Goal: Transaction & Acquisition: Purchase product/service

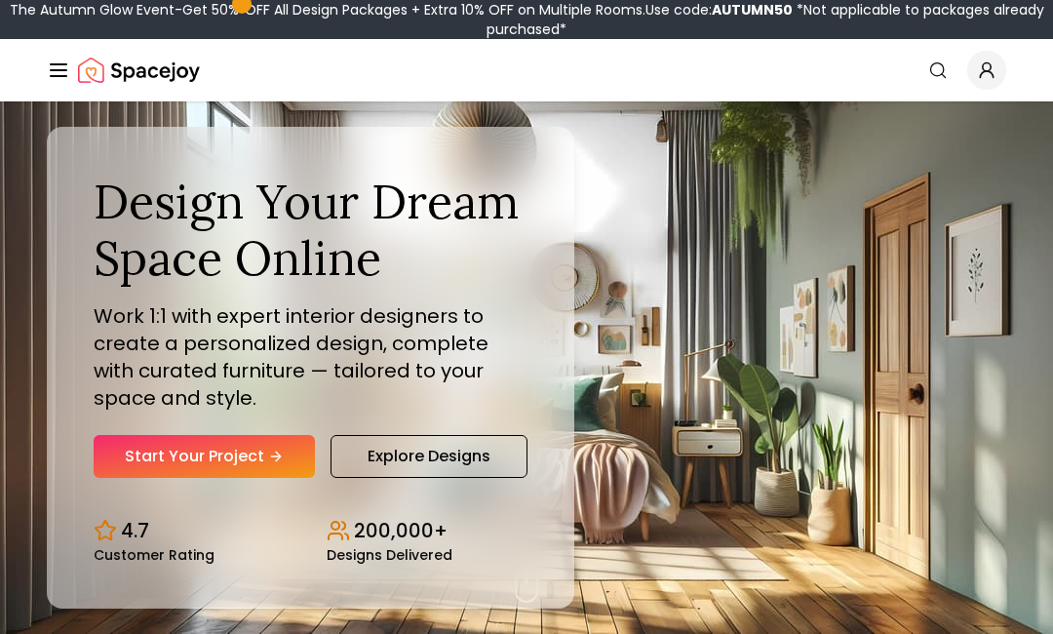
click at [188, 478] on link "Start Your Project" at bounding box center [204, 456] width 221 height 43
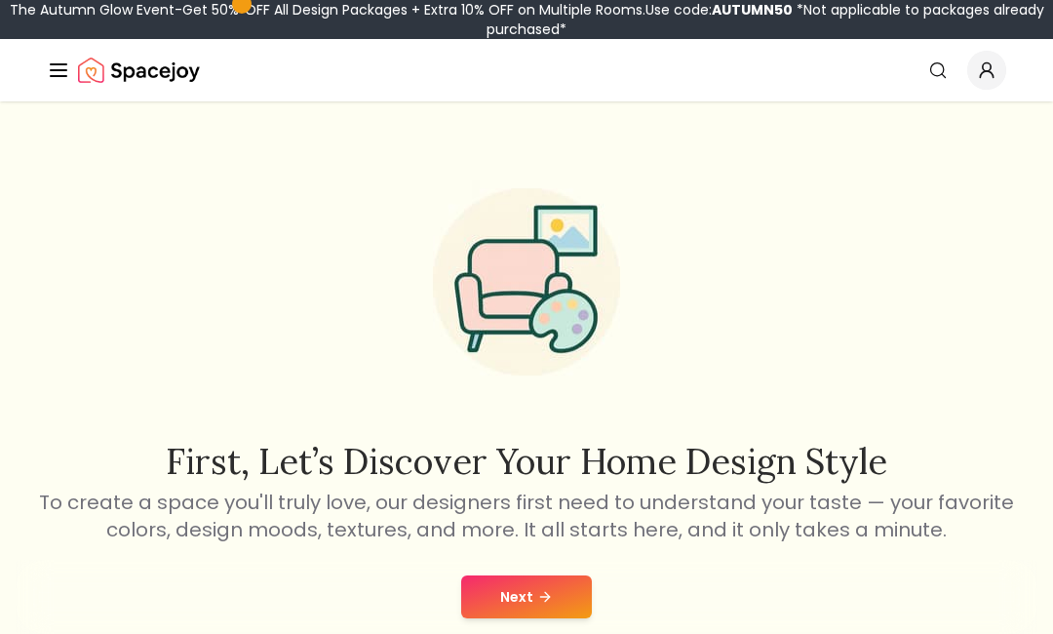
scroll to position [7, 0]
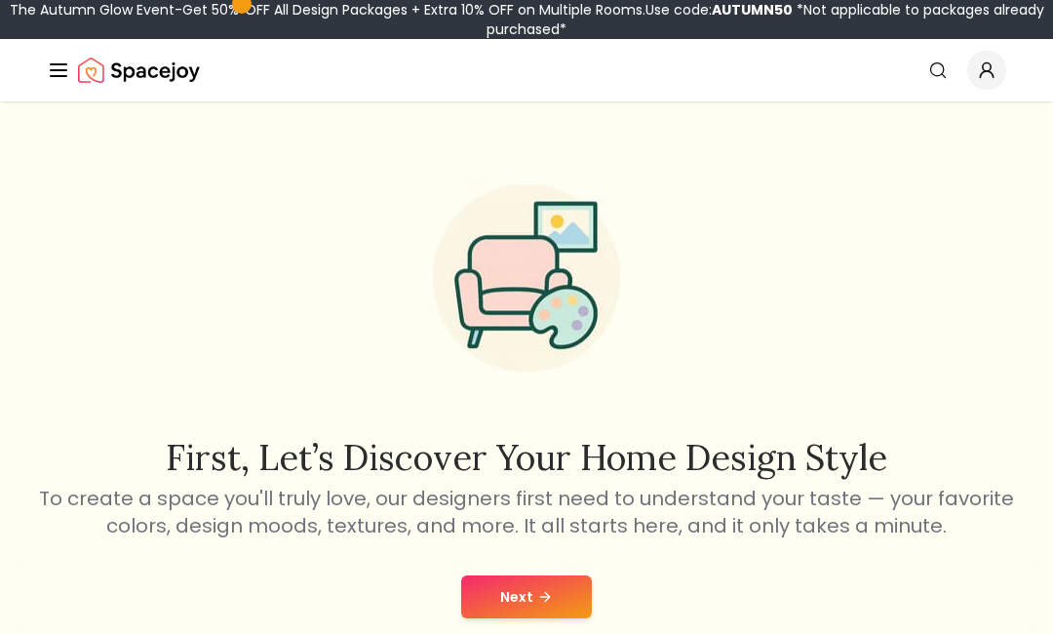
click at [545, 601] on icon at bounding box center [547, 596] width 5 height 9
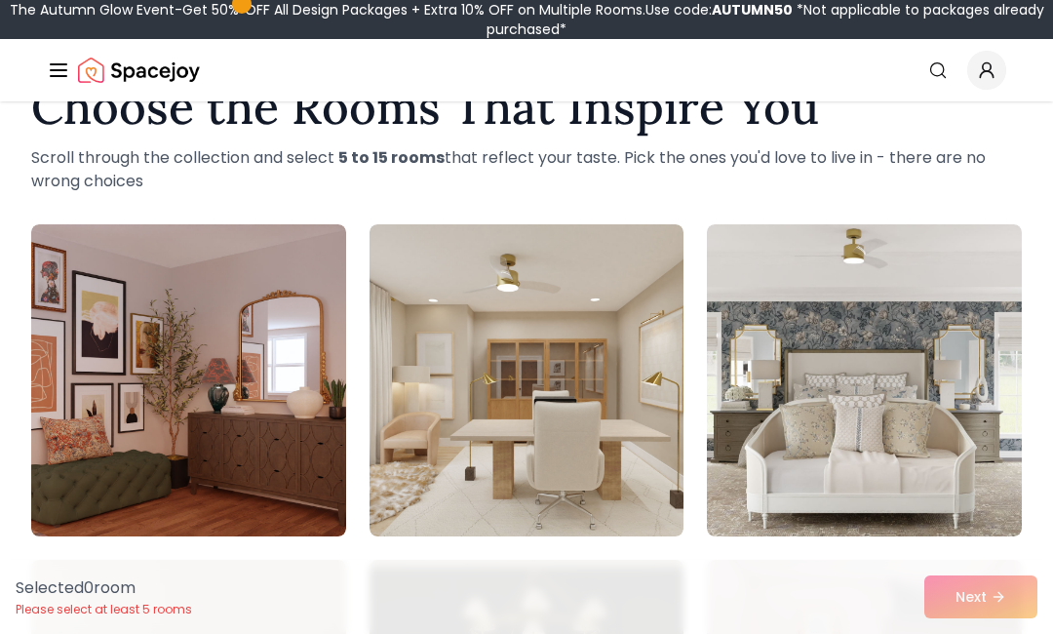
scroll to position [65, 0]
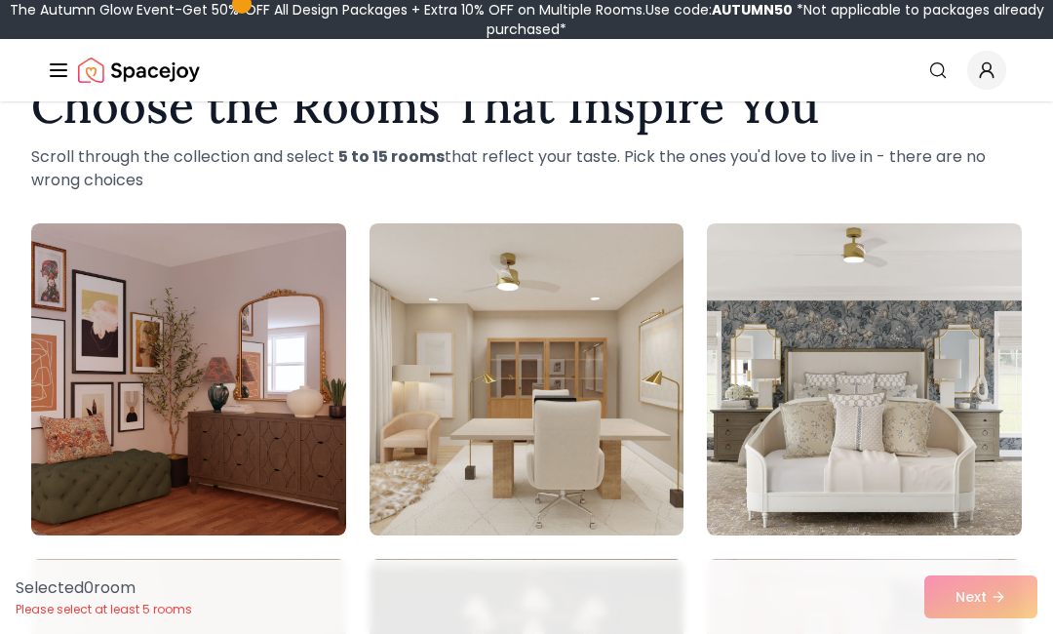
click at [596, 308] on img at bounding box center [526, 379] width 315 height 312
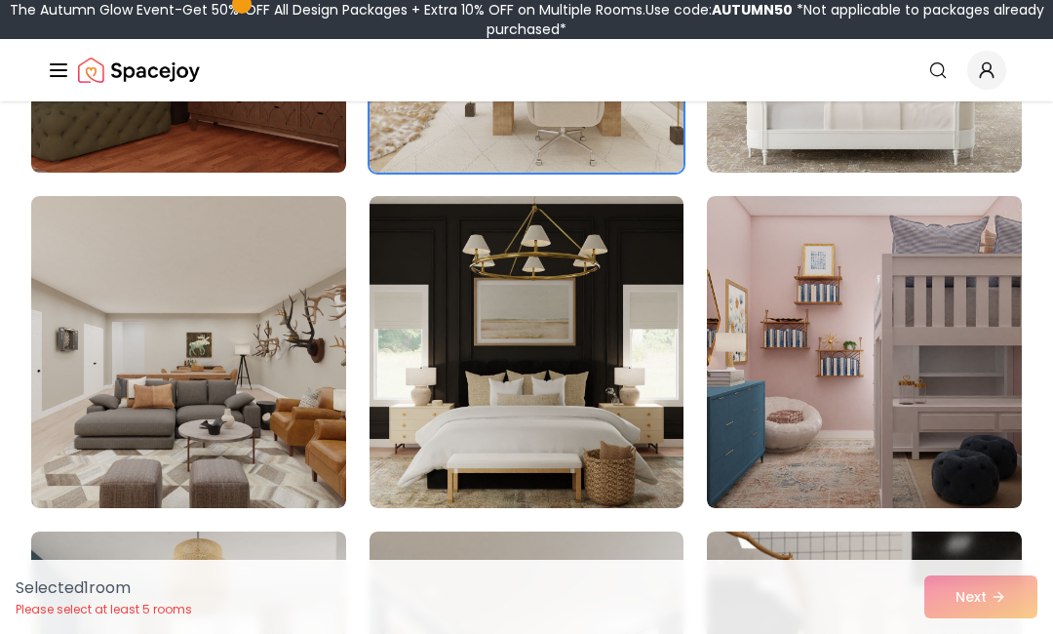
scroll to position [433, 0]
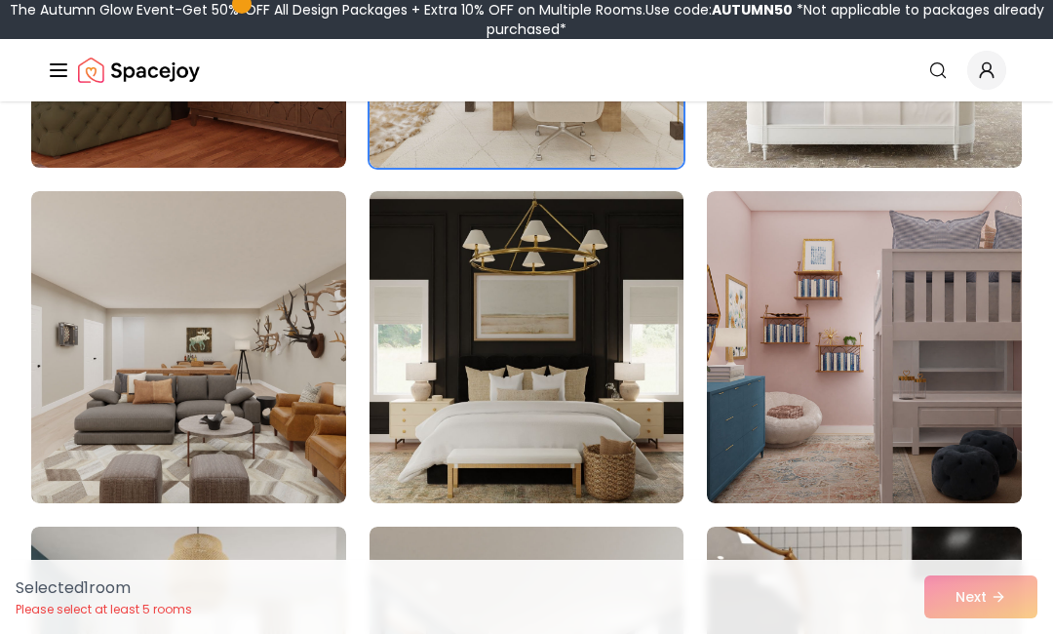
click at [812, 289] on img at bounding box center [864, 347] width 315 height 312
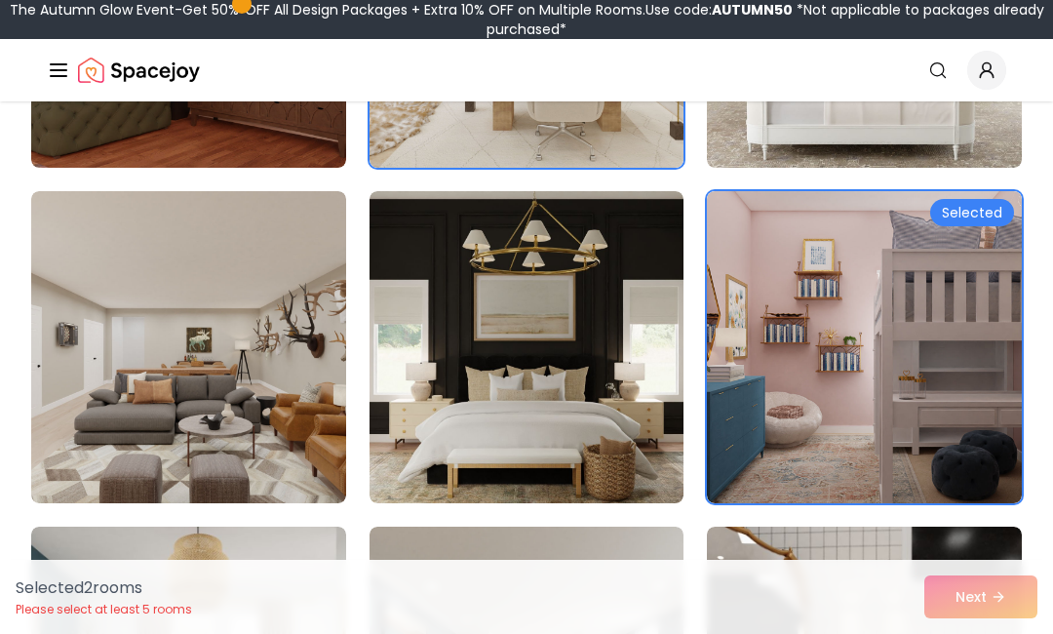
click at [618, 268] on img at bounding box center [526, 347] width 315 height 312
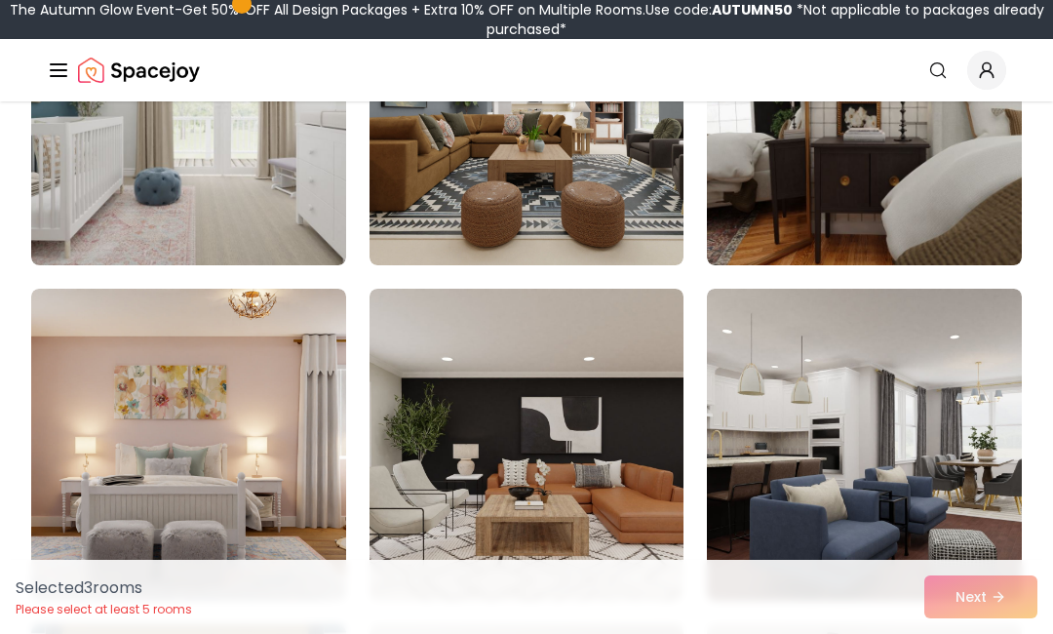
scroll to position [1066, 0]
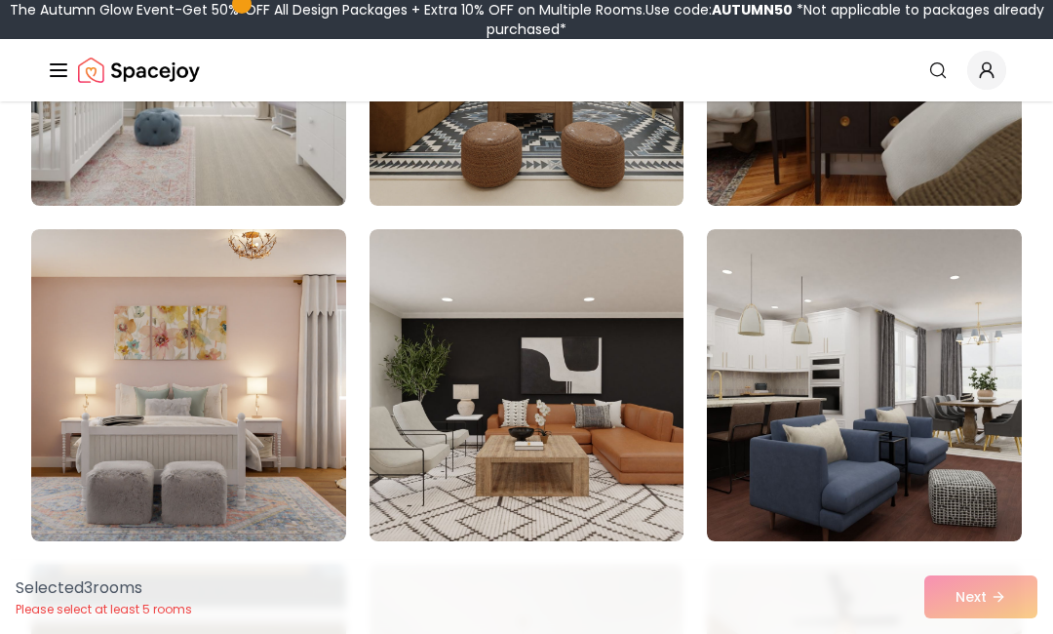
click at [172, 348] on img at bounding box center [188, 385] width 315 height 312
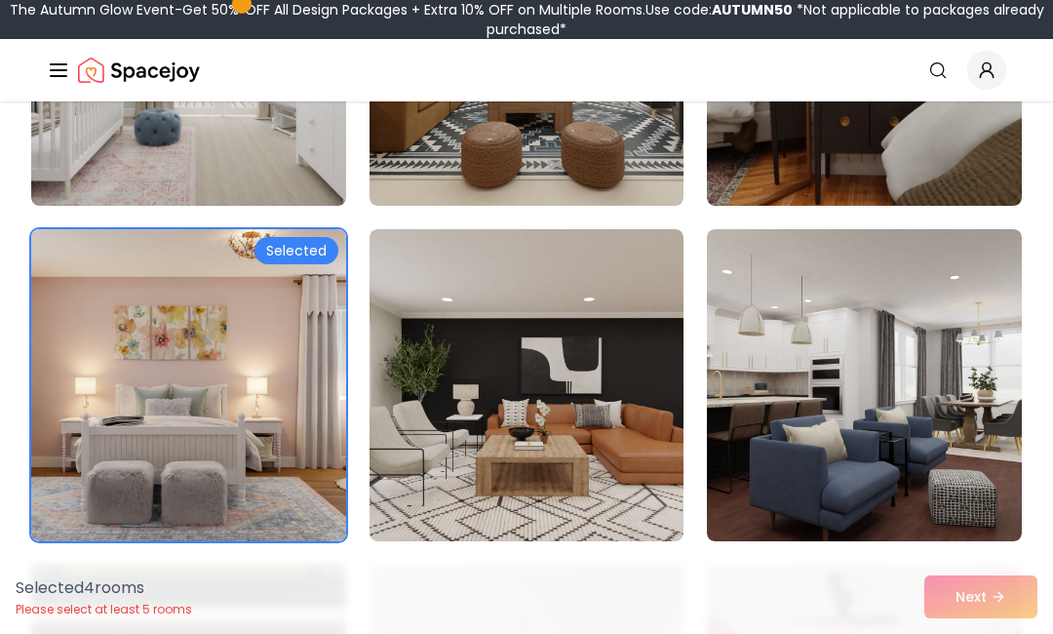
click at [814, 334] on img at bounding box center [864, 385] width 315 height 312
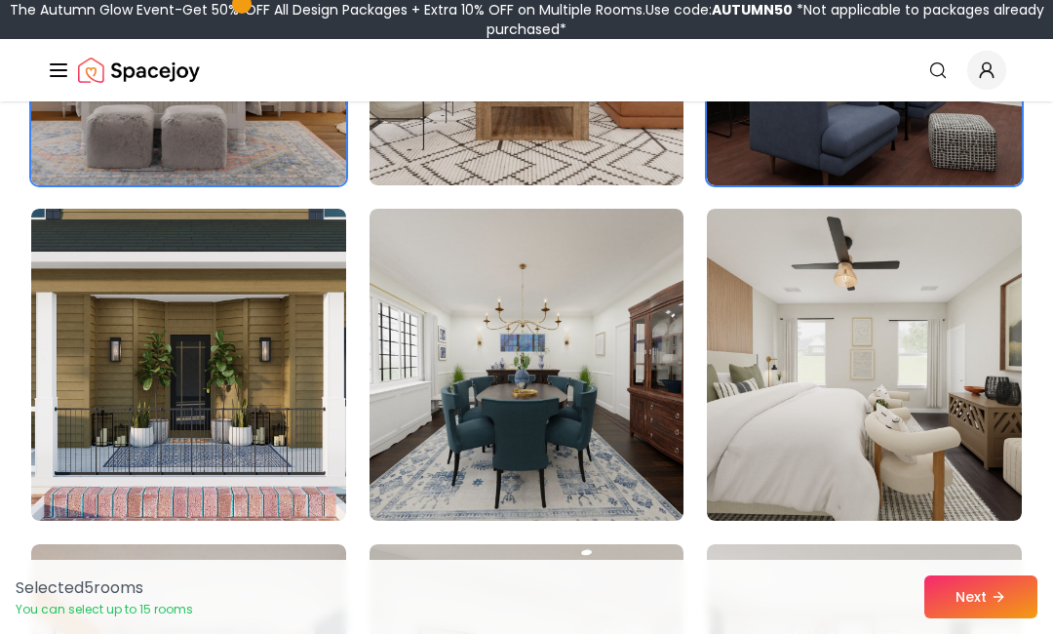
scroll to position [1423, 0]
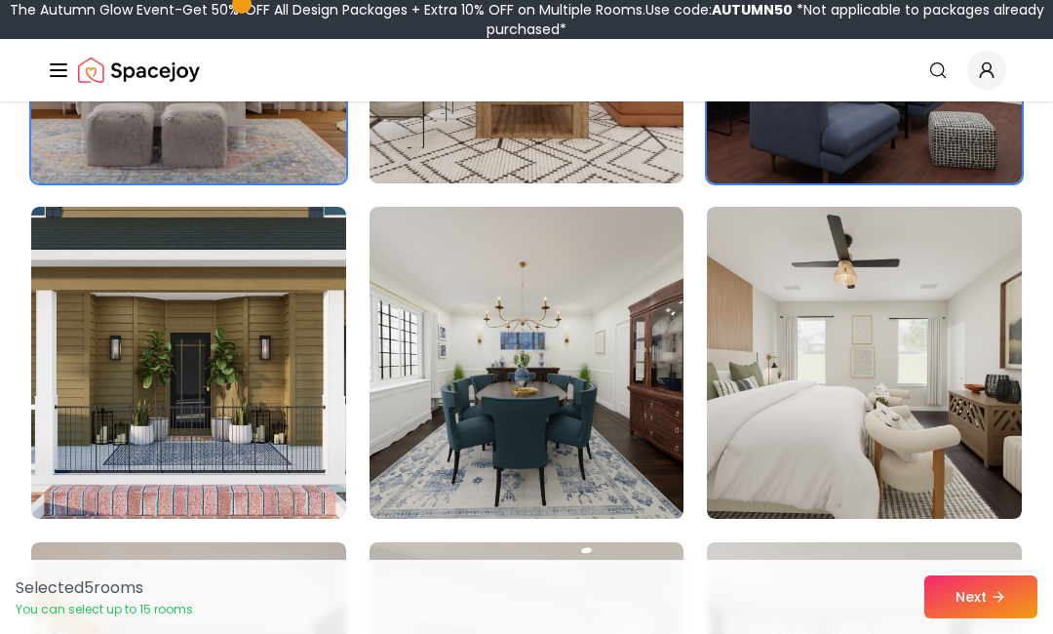
click at [764, 334] on img at bounding box center [864, 363] width 315 height 312
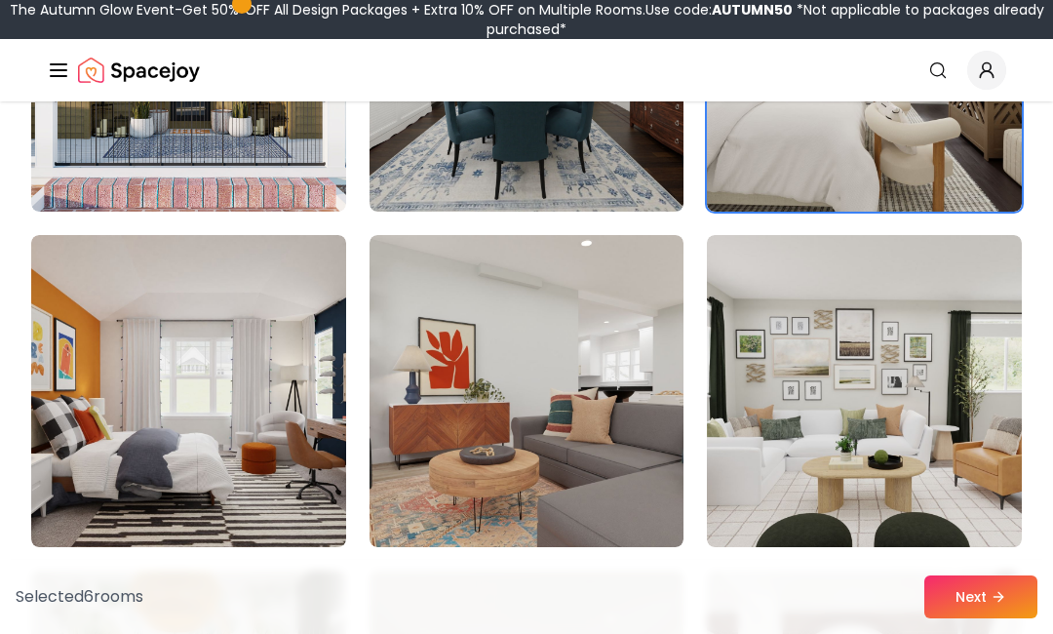
scroll to position [1731, 0]
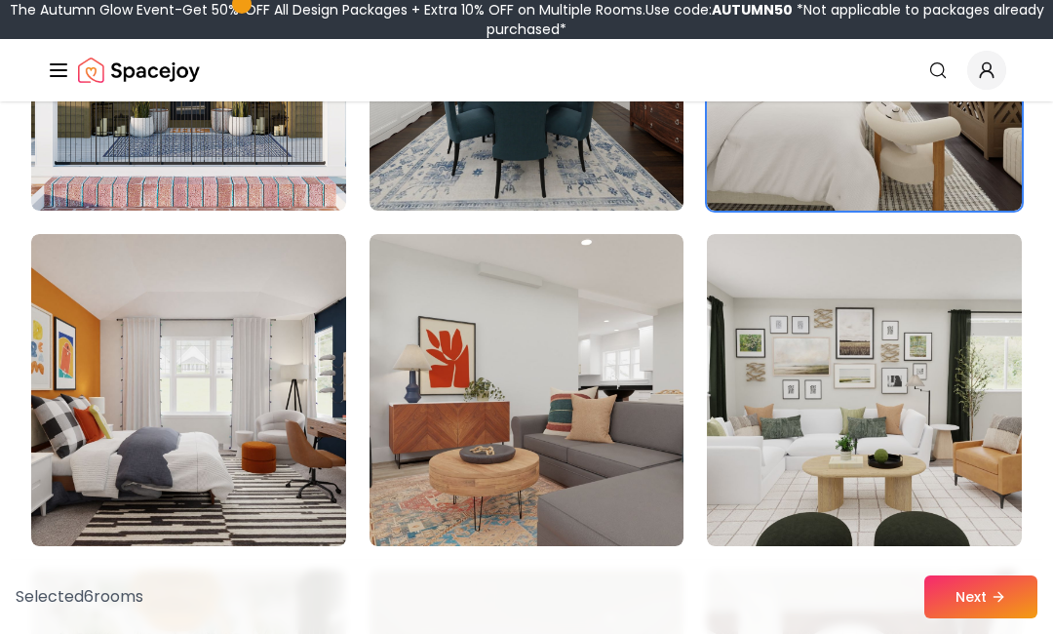
click at [781, 354] on img at bounding box center [864, 390] width 315 height 312
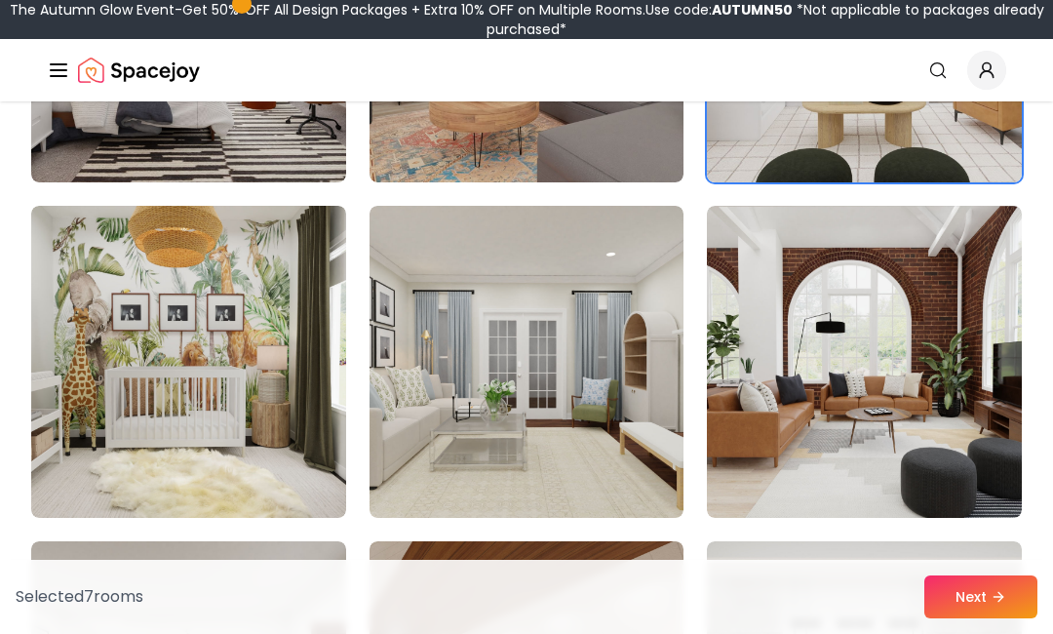
scroll to position [2096, 0]
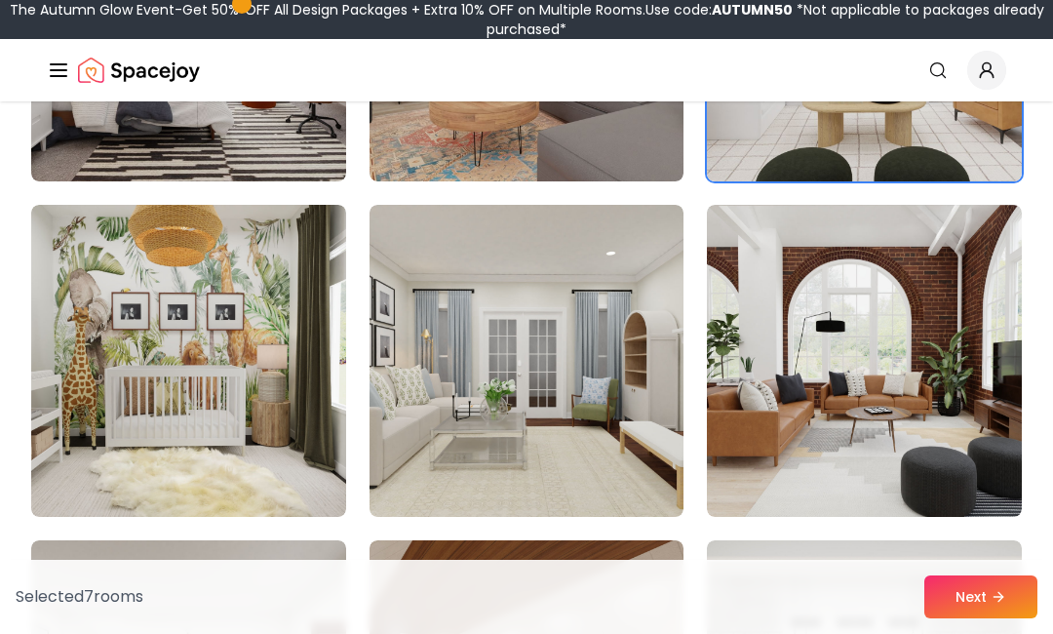
click at [808, 364] on img at bounding box center [864, 361] width 315 height 312
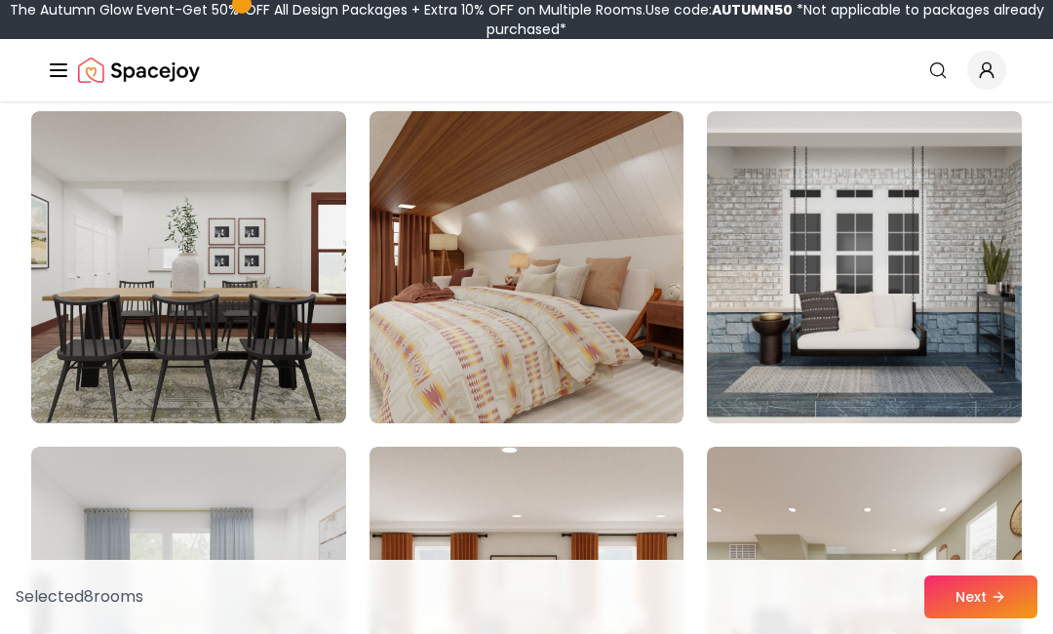
scroll to position [2521, 0]
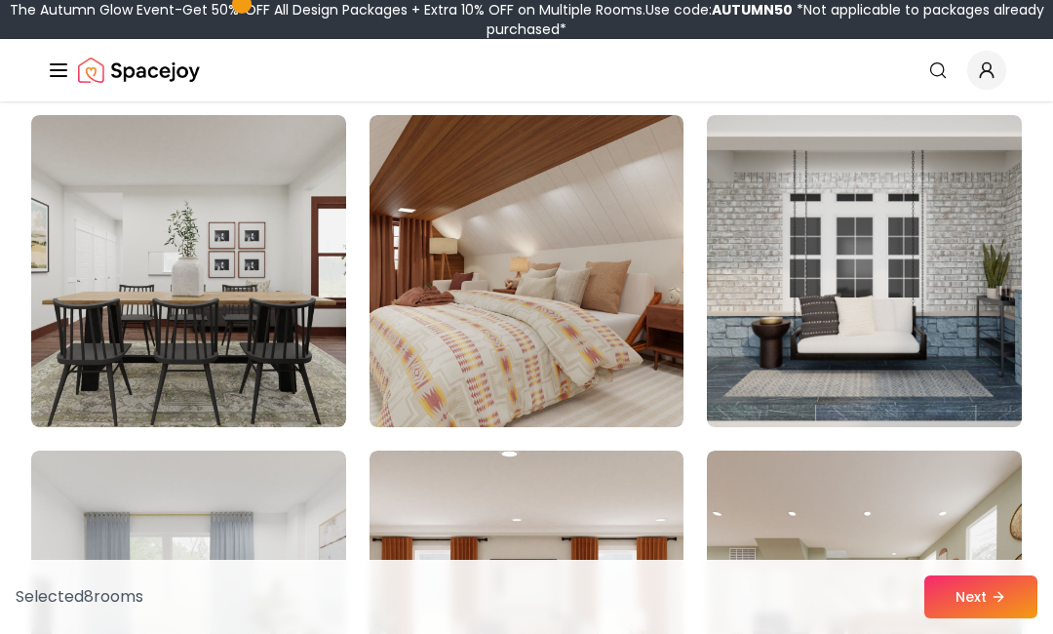
click at [615, 333] on img at bounding box center [526, 271] width 315 height 312
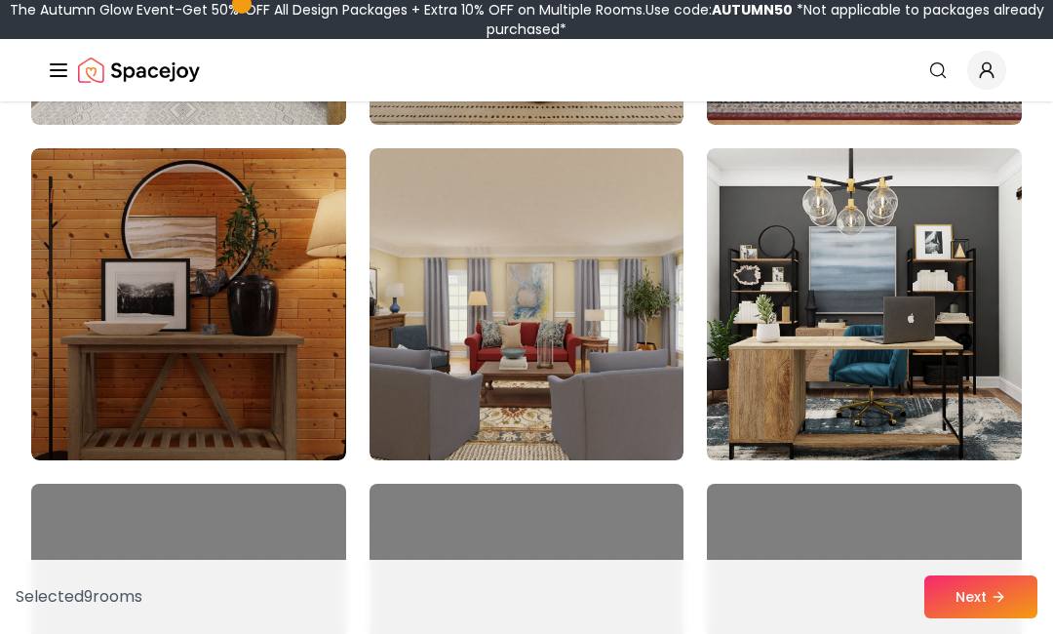
scroll to position [3164, 0]
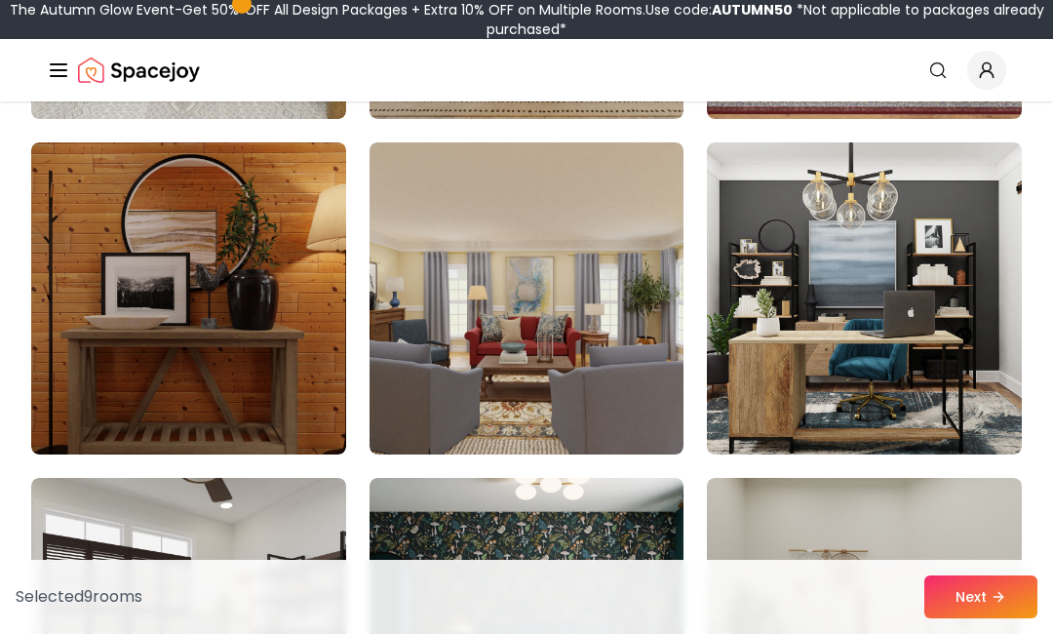
click at [784, 361] on img at bounding box center [864, 298] width 315 height 312
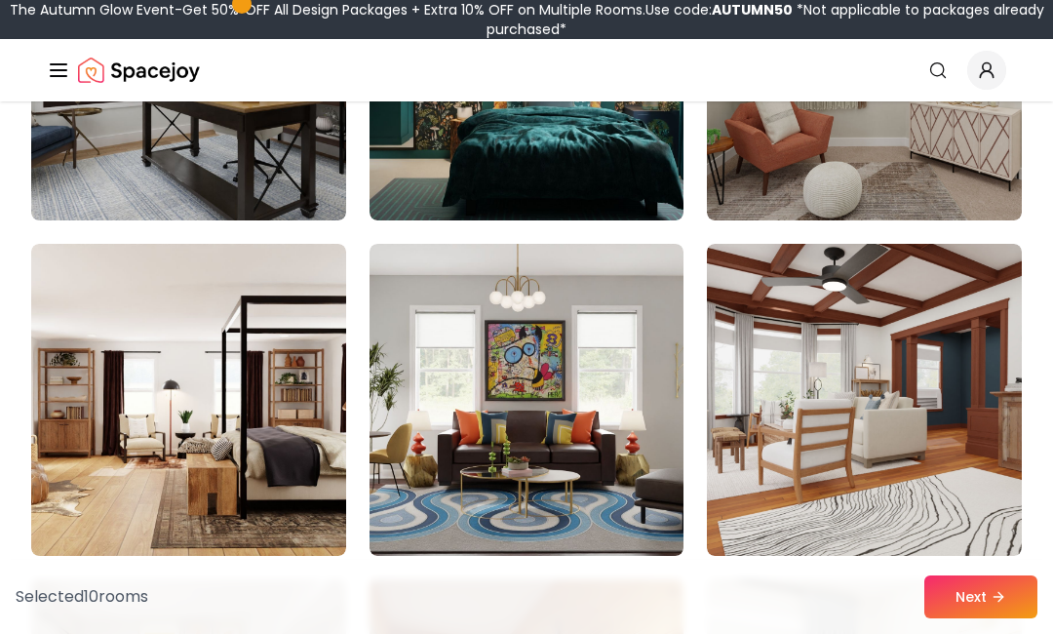
scroll to position [3741, 0]
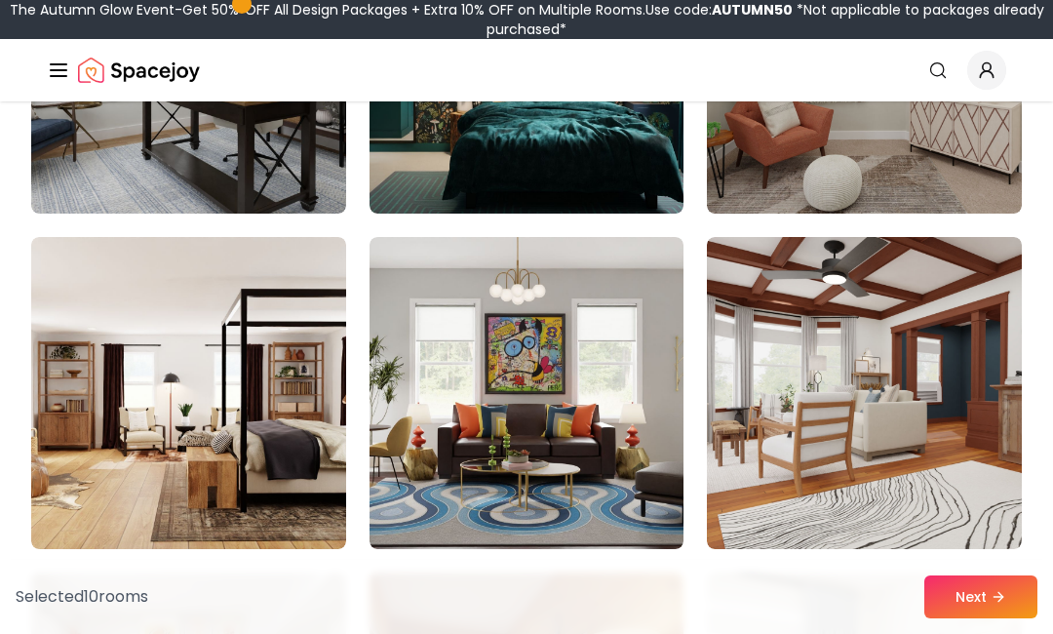
click at [291, 365] on img at bounding box center [188, 393] width 315 height 312
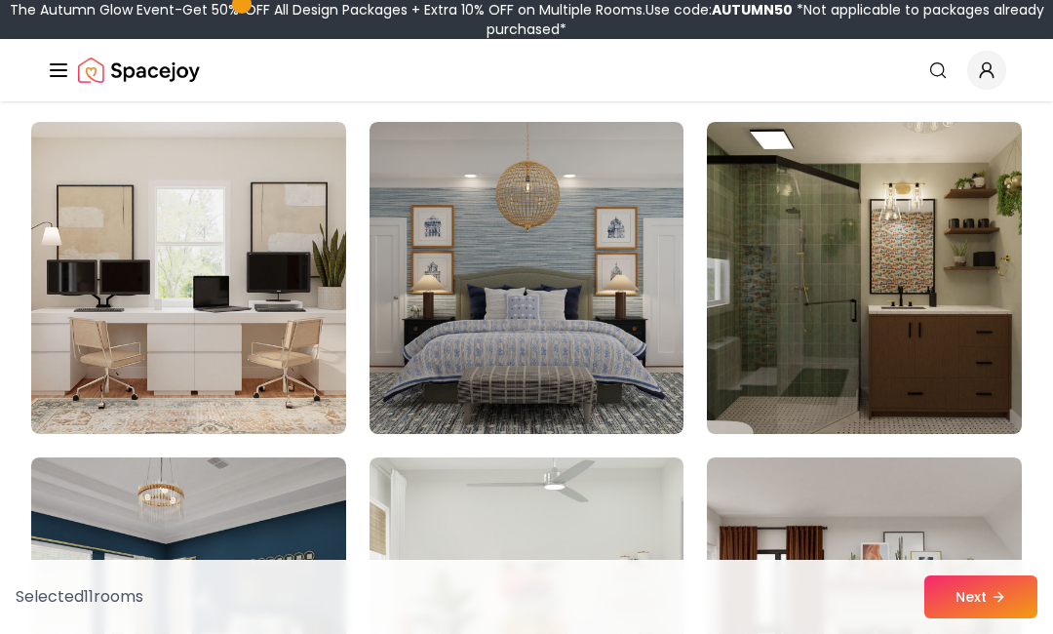
scroll to position [5174, 0]
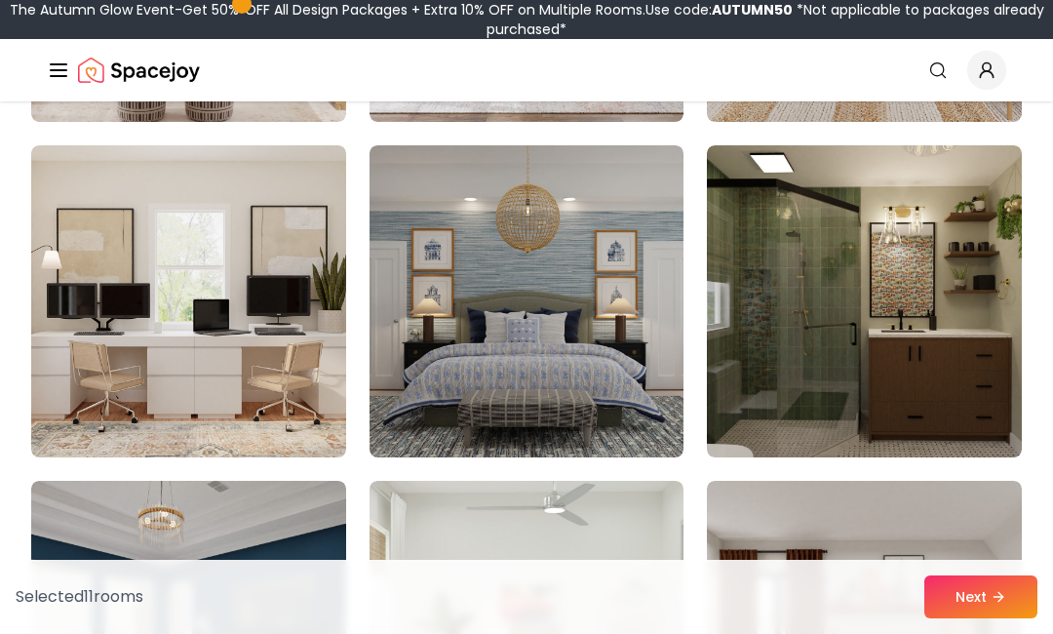
click at [947, 601] on button "Next" at bounding box center [980, 596] width 113 height 43
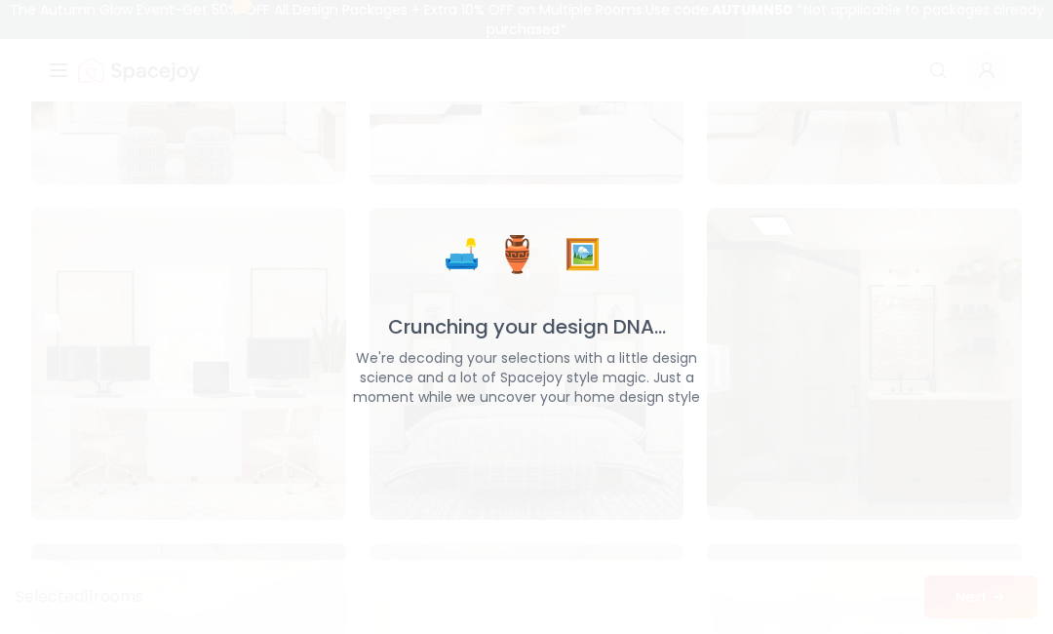
click at [815, 511] on div "🛋️ 🏺 🖼️ Crunching your design DNA... We're decoding your selections with a litt…" at bounding box center [526, 317] width 1053 height 634
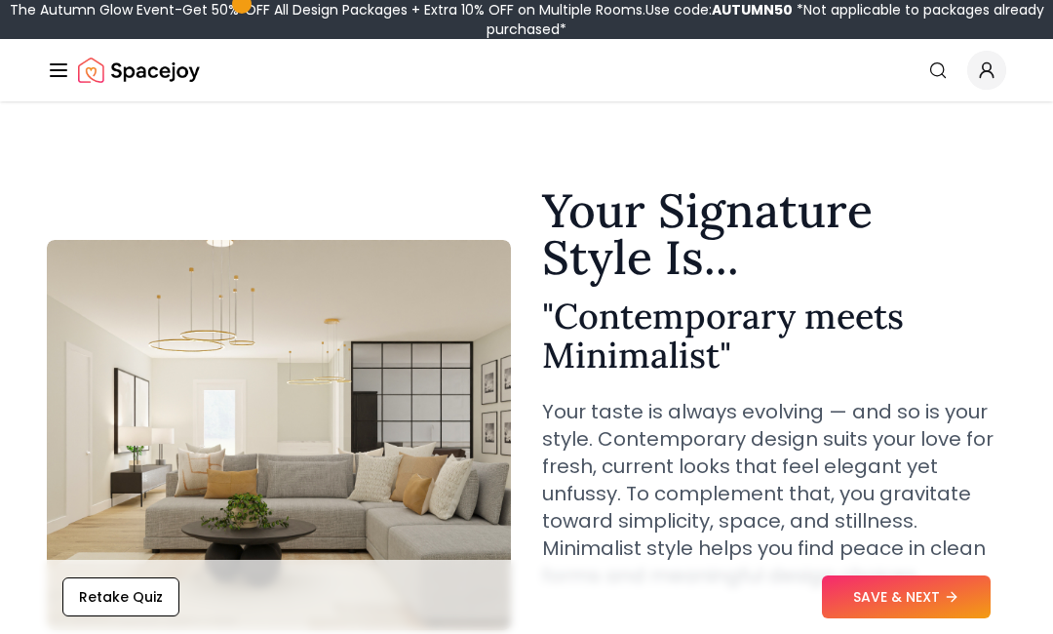
click at [877, 601] on button "SAVE & NEXT" at bounding box center [906, 596] width 169 height 43
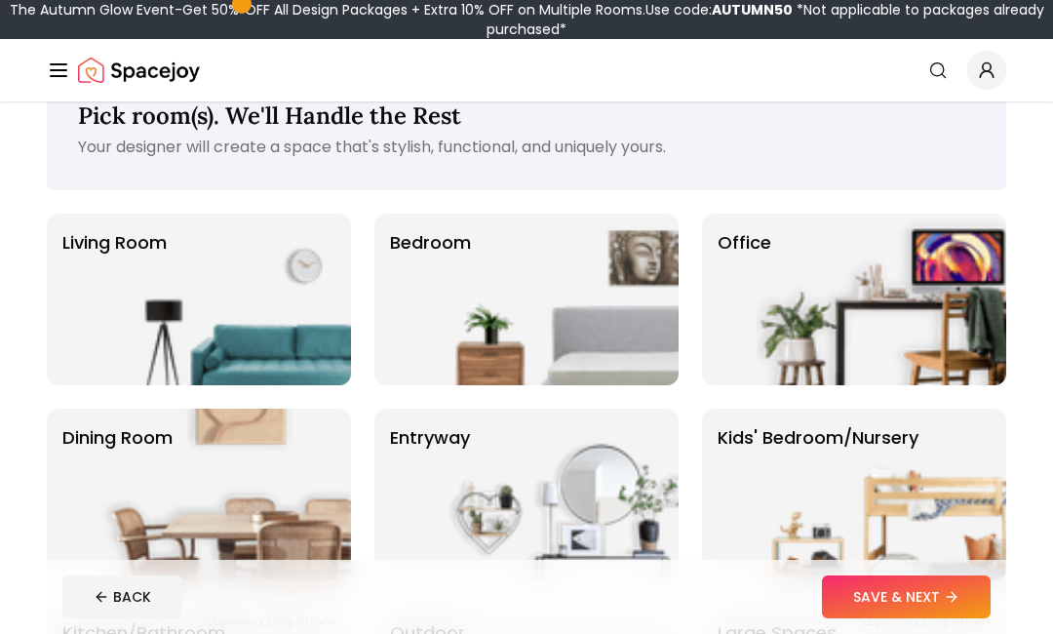
scroll to position [54, 0]
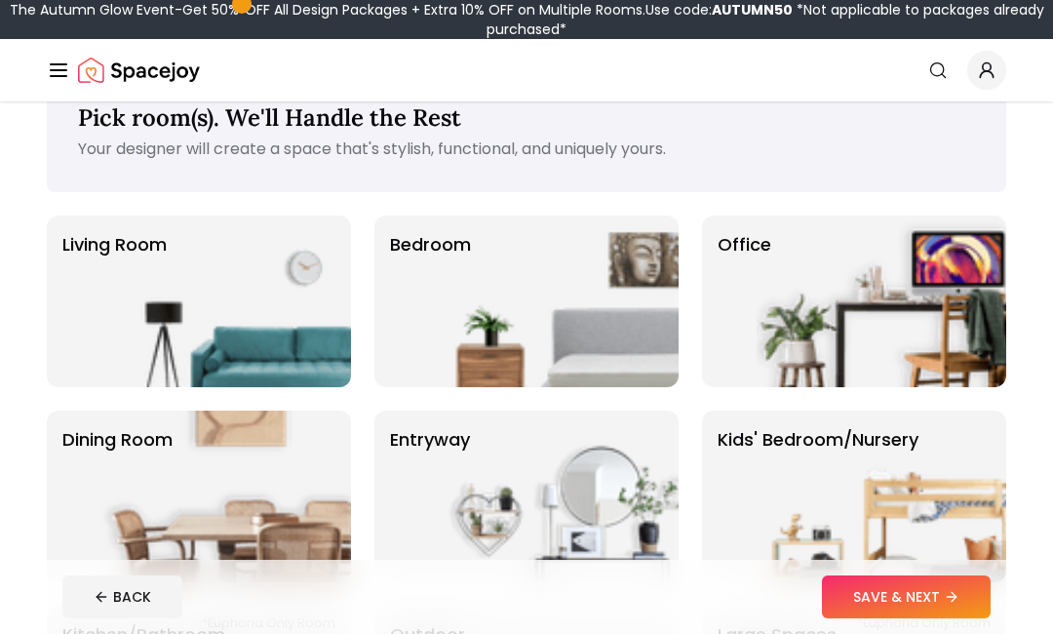
click at [559, 324] on img at bounding box center [554, 301] width 250 height 172
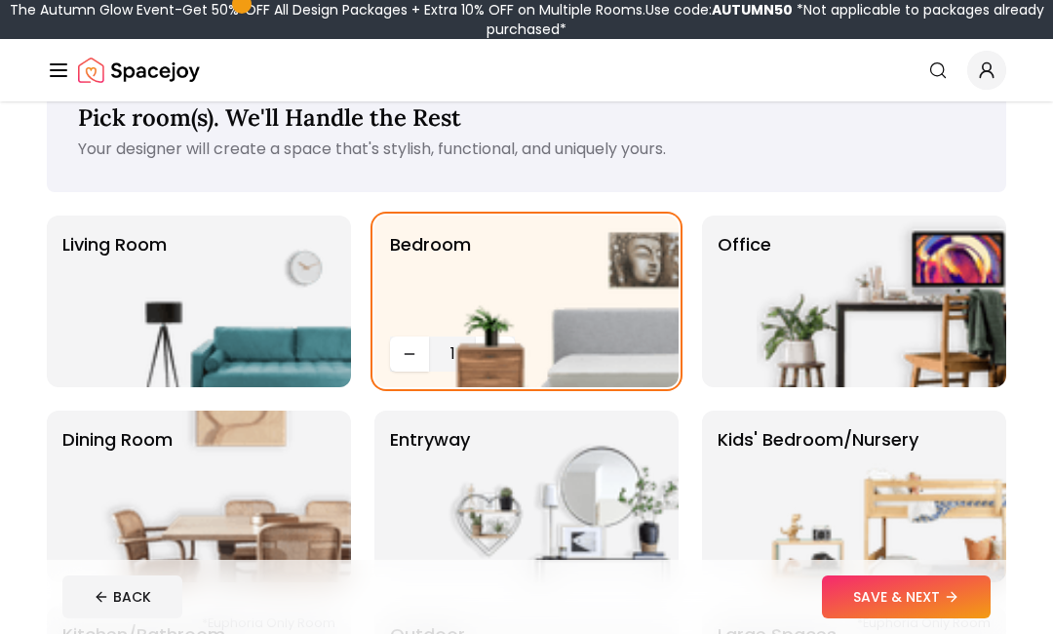
click at [918, 618] on button "SAVE & NEXT" at bounding box center [906, 596] width 169 height 43
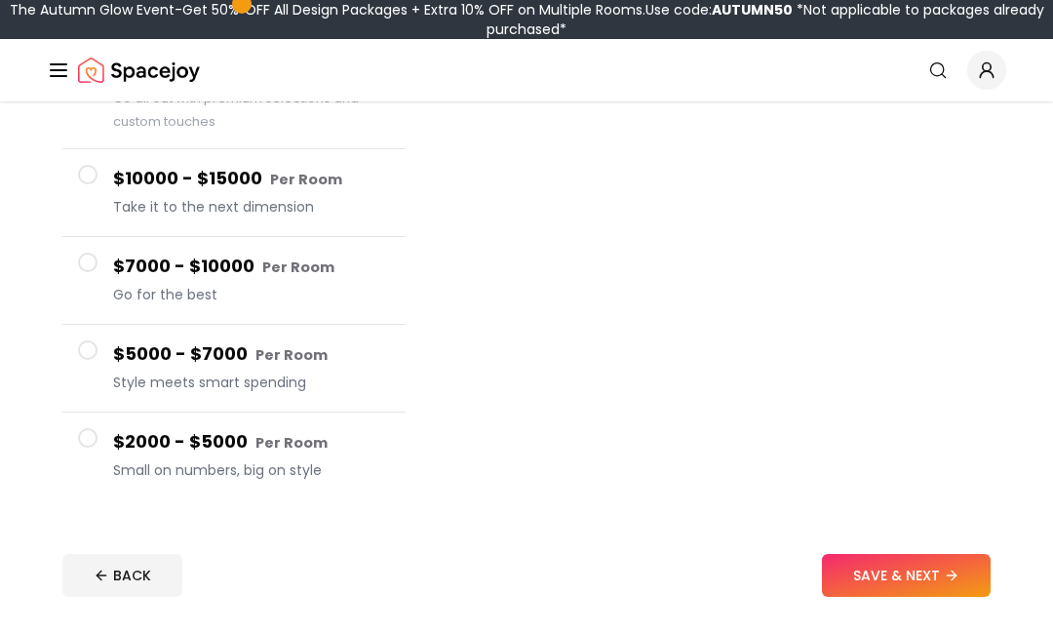
scroll to position [274, 0]
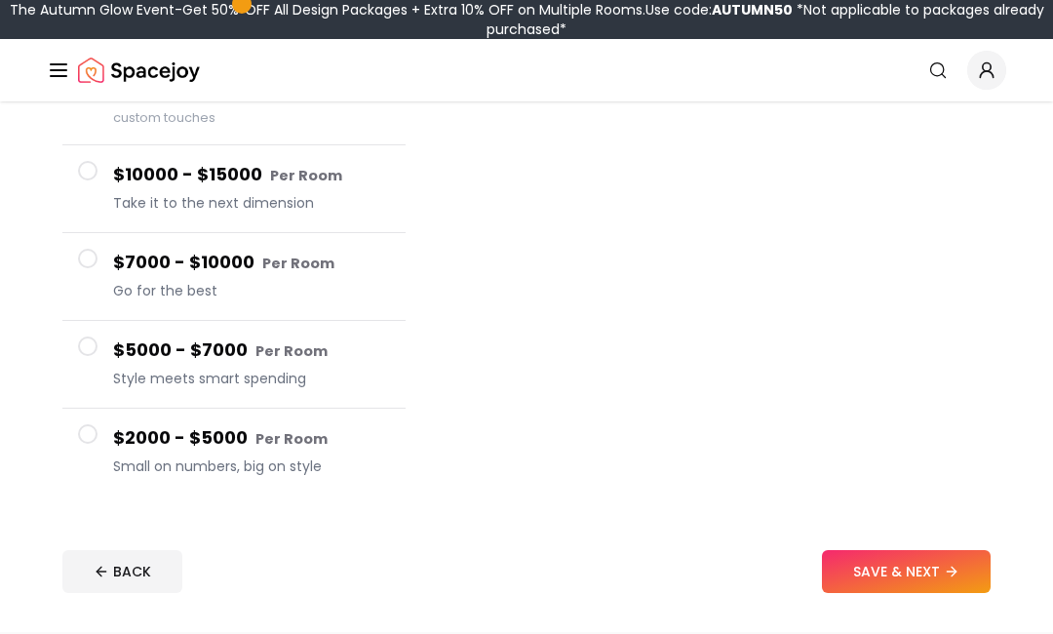
click at [871, 576] on button "SAVE & NEXT" at bounding box center [906, 571] width 169 height 43
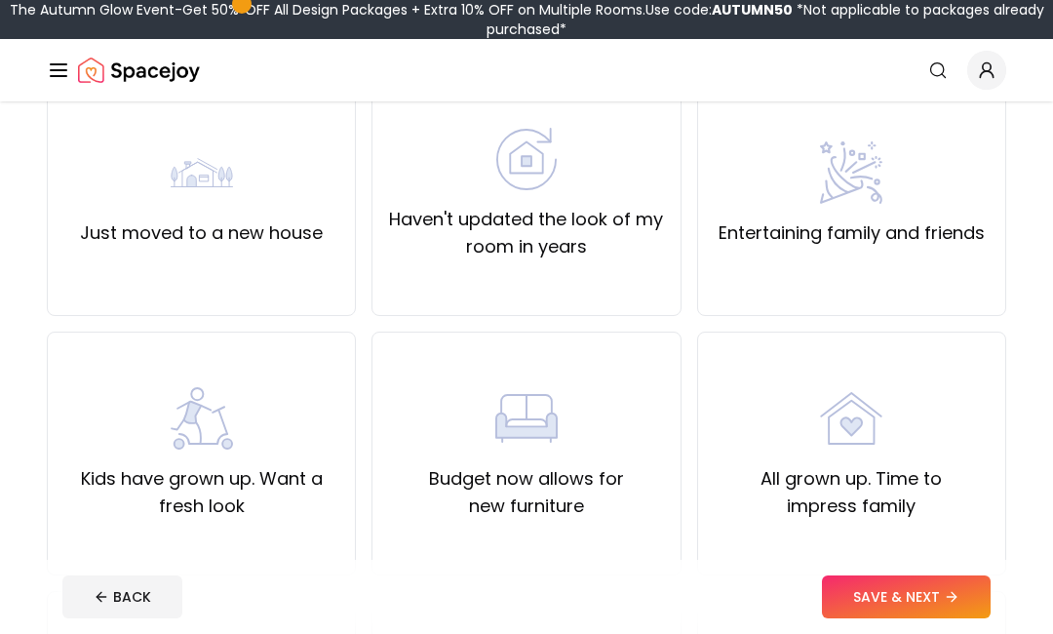
scroll to position [193, 0]
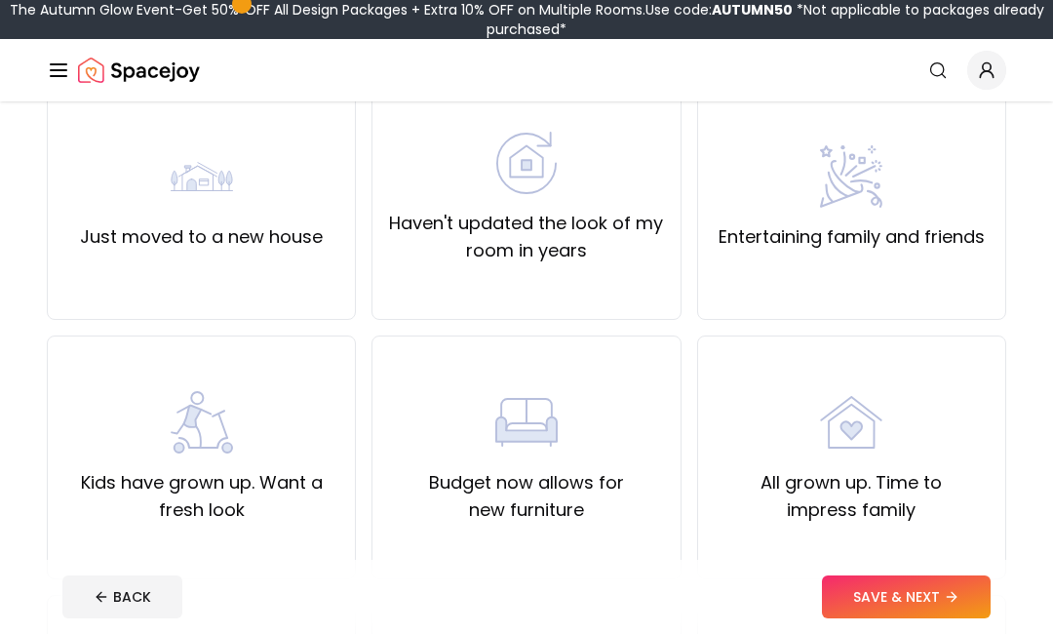
click at [161, 465] on div "Kids have grown up. Want a fresh look" at bounding box center [201, 457] width 276 height 133
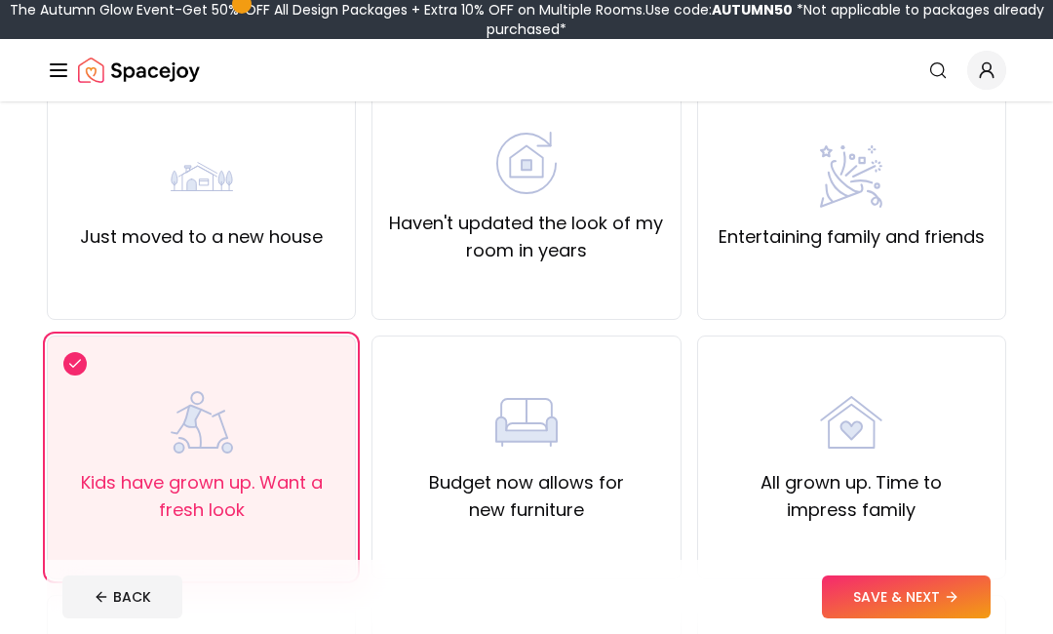
click at [888, 618] on button "SAVE & NEXT" at bounding box center [906, 596] width 169 height 43
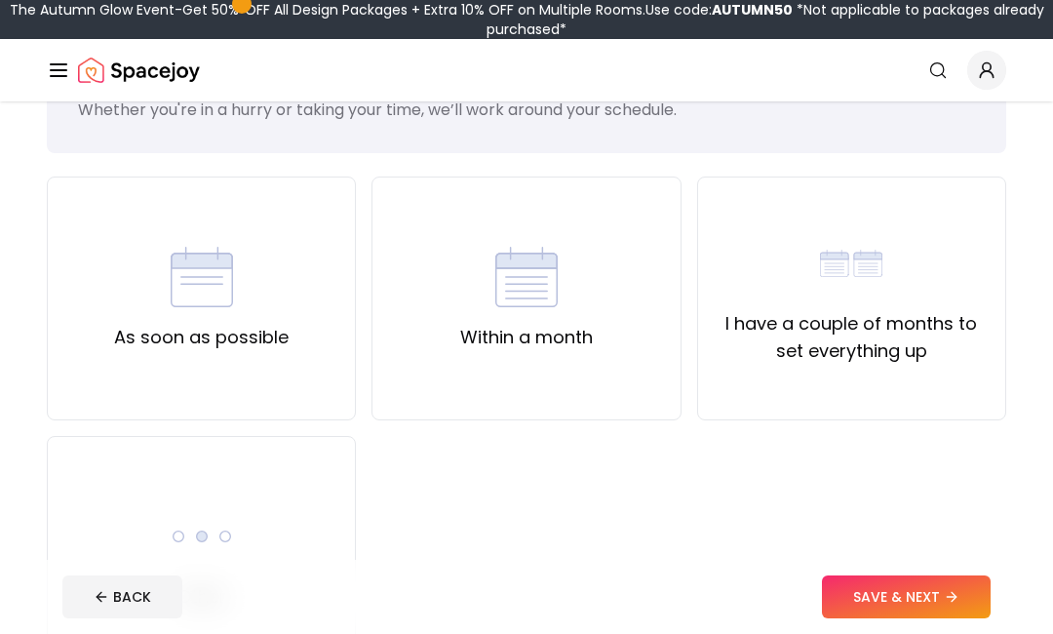
scroll to position [79, 0]
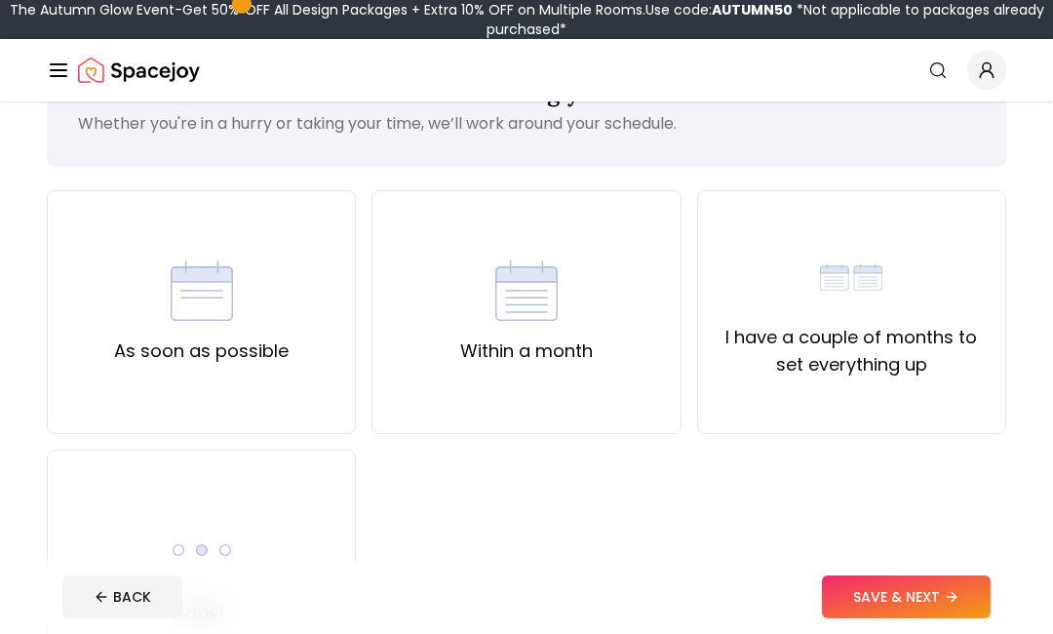
click at [123, 324] on div "As soon as possible" at bounding box center [201, 311] width 175 height 105
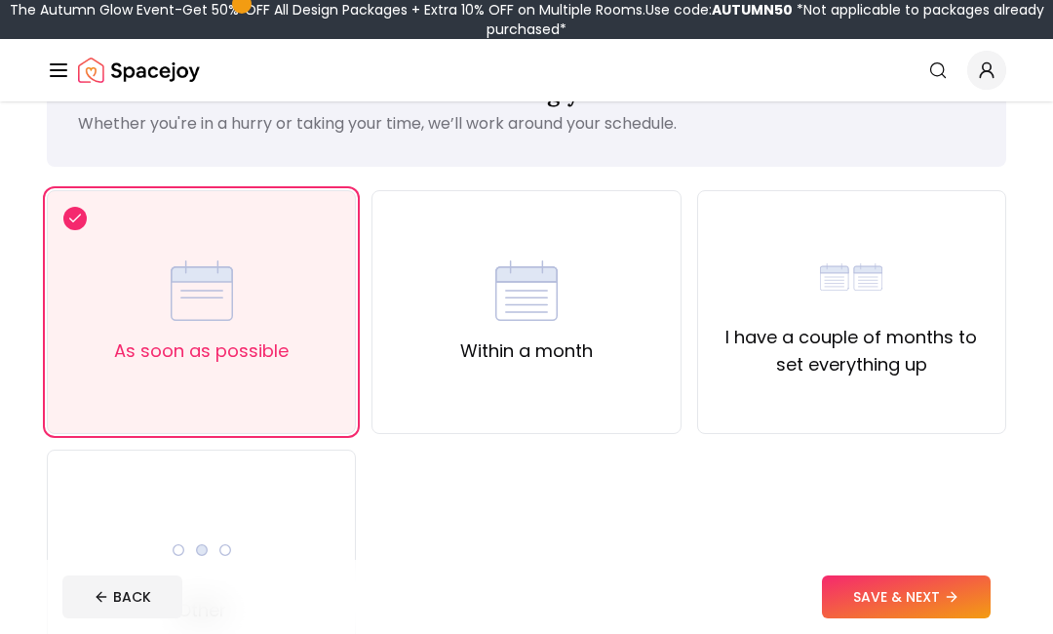
click at [892, 618] on button "SAVE & NEXT" at bounding box center [906, 596] width 169 height 43
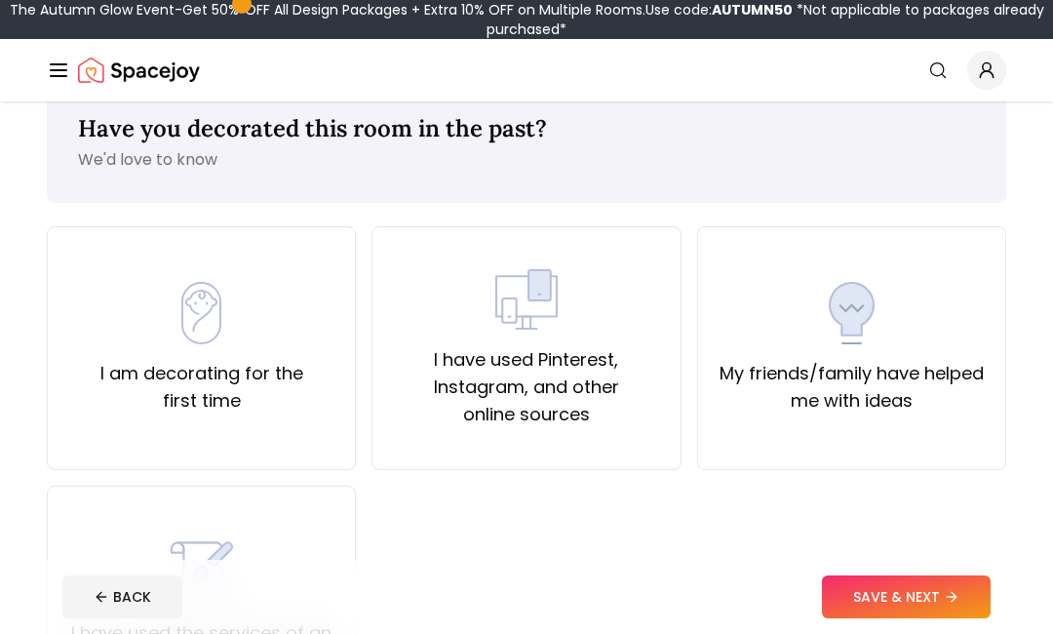
scroll to position [44, 0]
click at [599, 316] on div "I have used Pinterest, Instagram, and other online sources" at bounding box center [526, 347] width 276 height 160
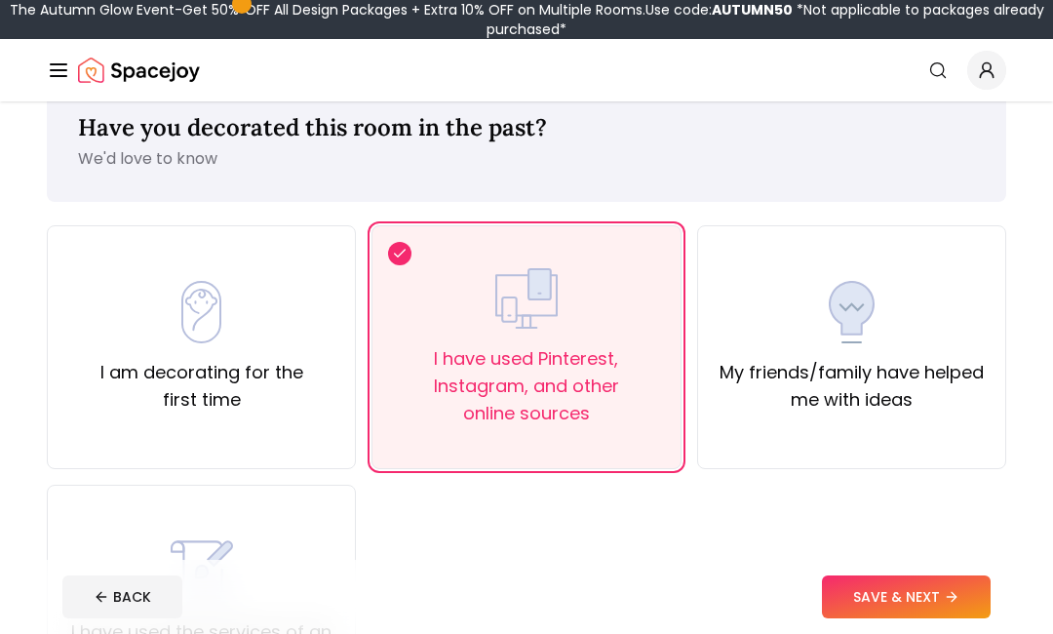
click at [891, 591] on button "SAVE & NEXT" at bounding box center [906, 596] width 169 height 43
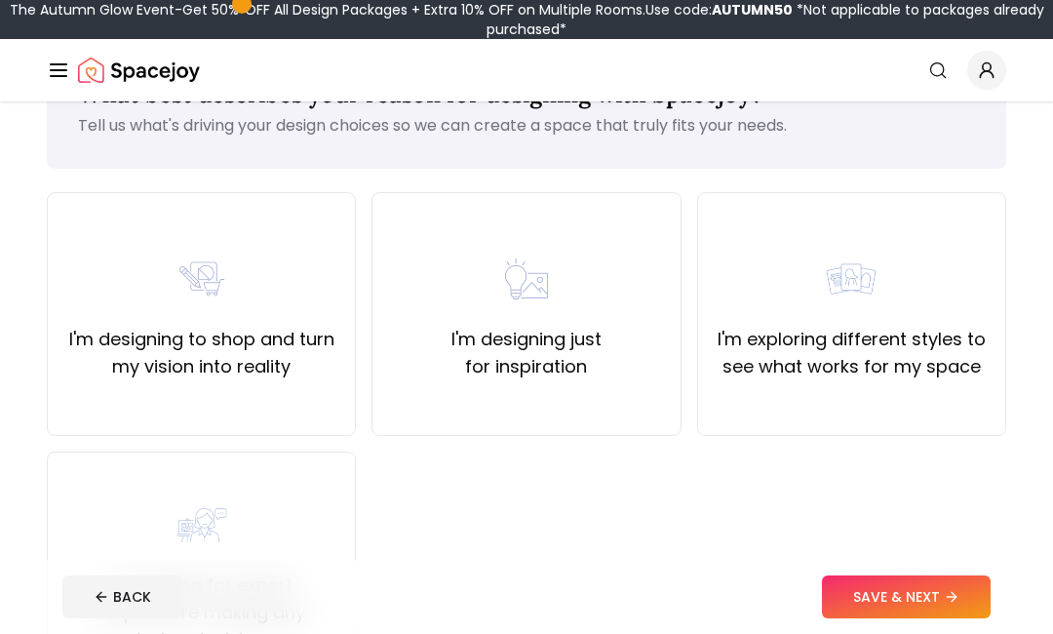
scroll to position [78, 0]
click at [628, 291] on div "I'm designing just for inspiration" at bounding box center [526, 313] width 276 height 133
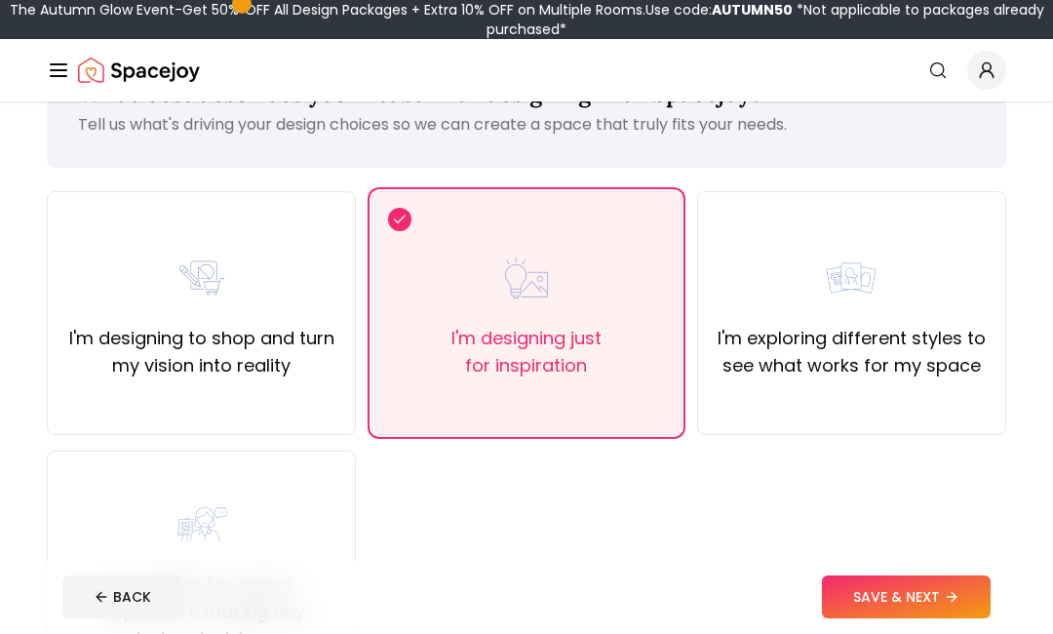
click at [906, 618] on button "SAVE & NEXT" at bounding box center [906, 596] width 169 height 43
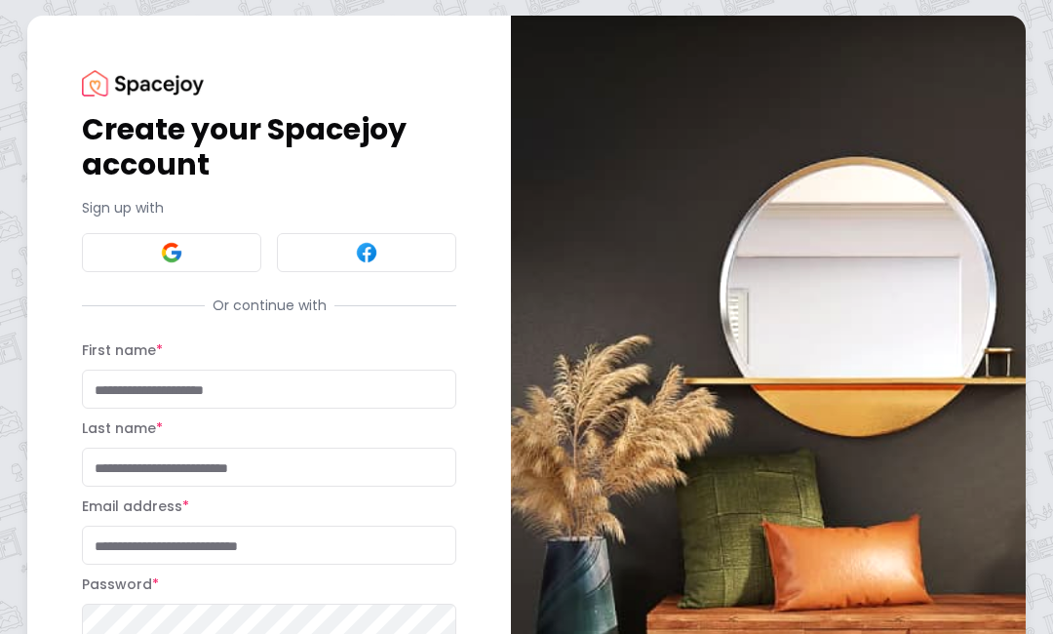
click at [158, 271] on button at bounding box center [171, 252] width 179 height 39
